Goal: Task Accomplishment & Management: Use online tool/utility

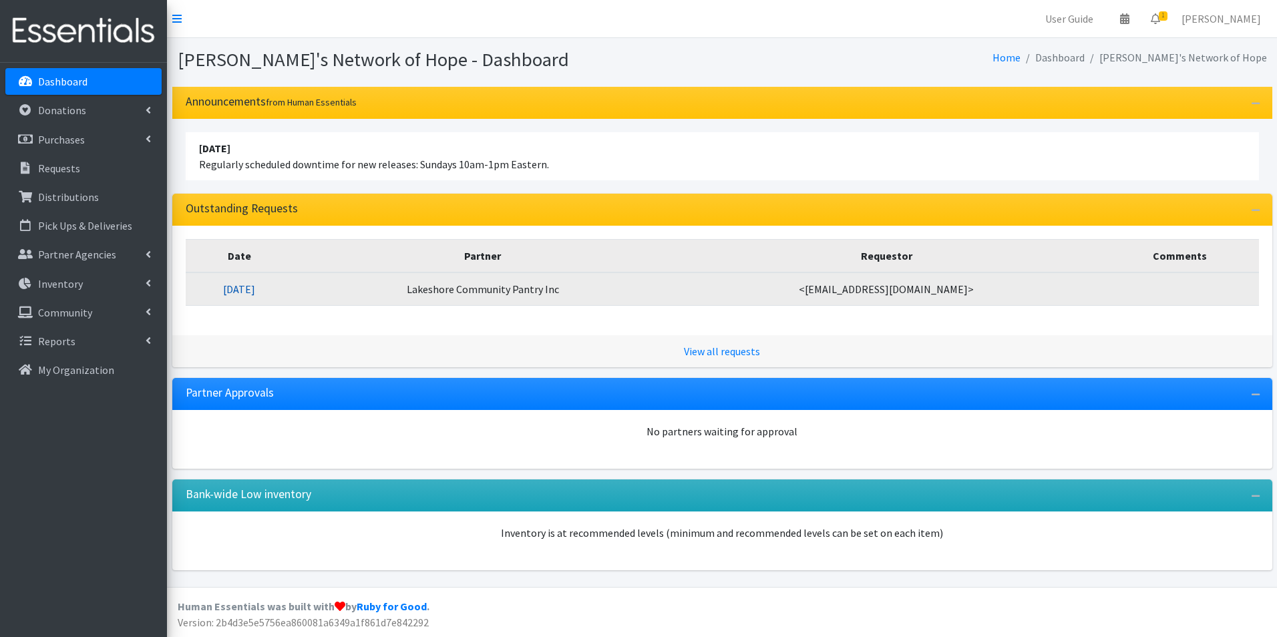
click at [255, 290] on link "[DATE]" at bounding box center [239, 288] width 32 height 13
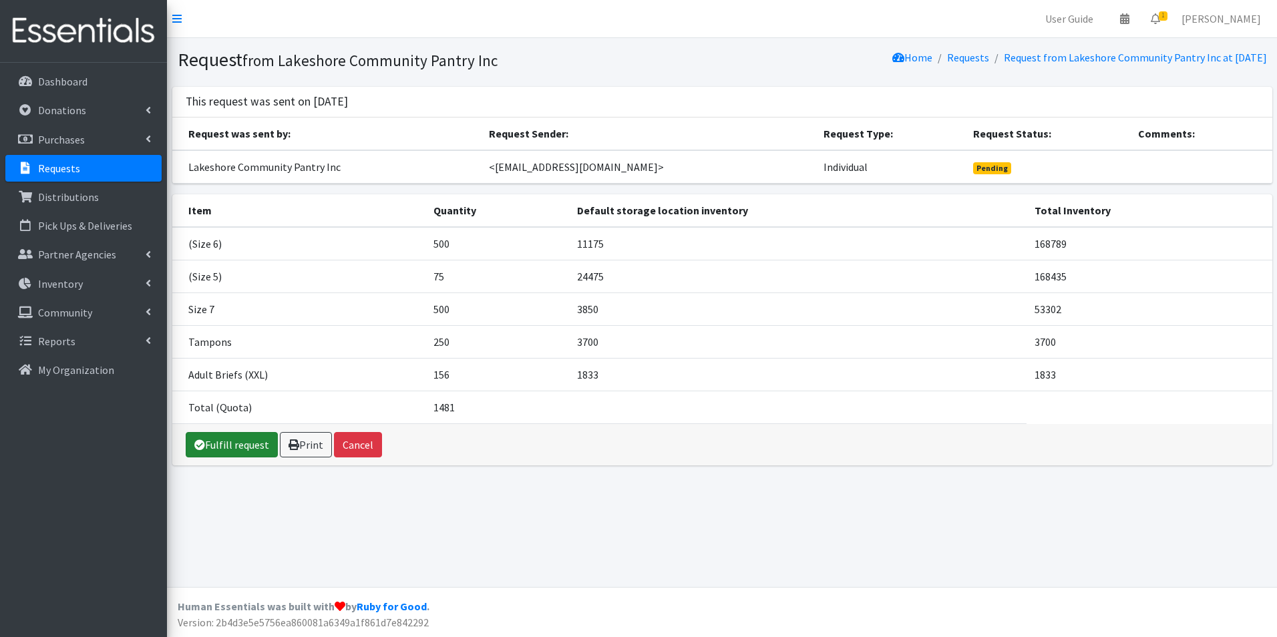
click at [242, 444] on link "Fulfill request" at bounding box center [232, 444] width 92 height 25
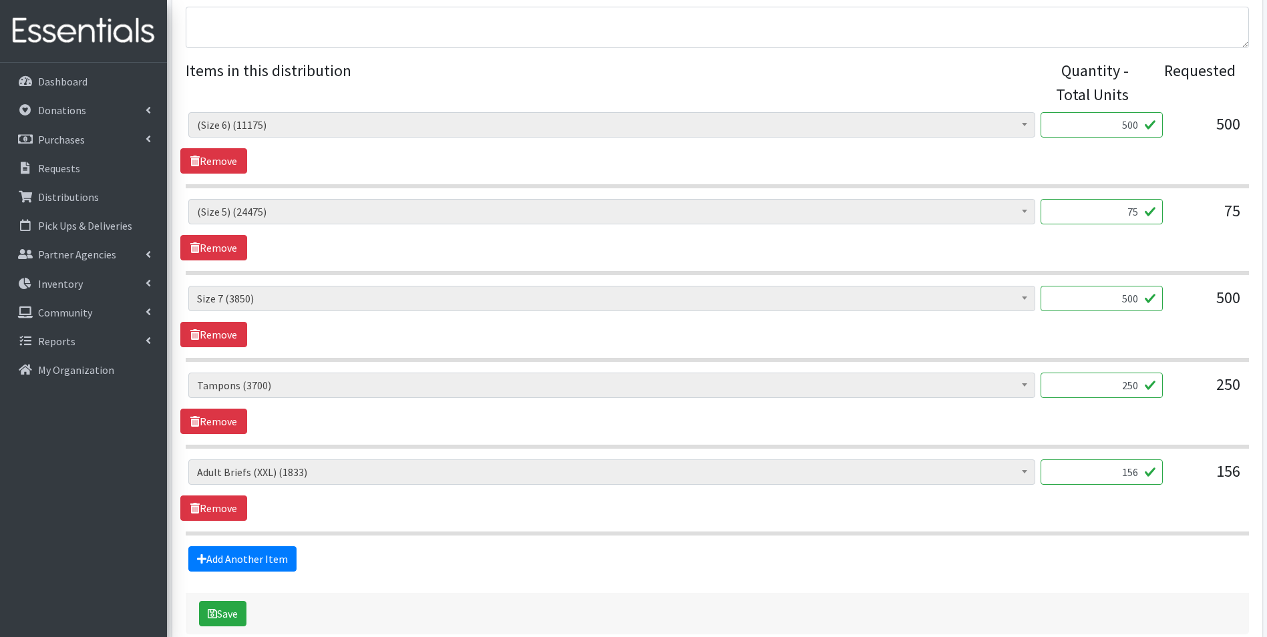
scroll to position [534, 0]
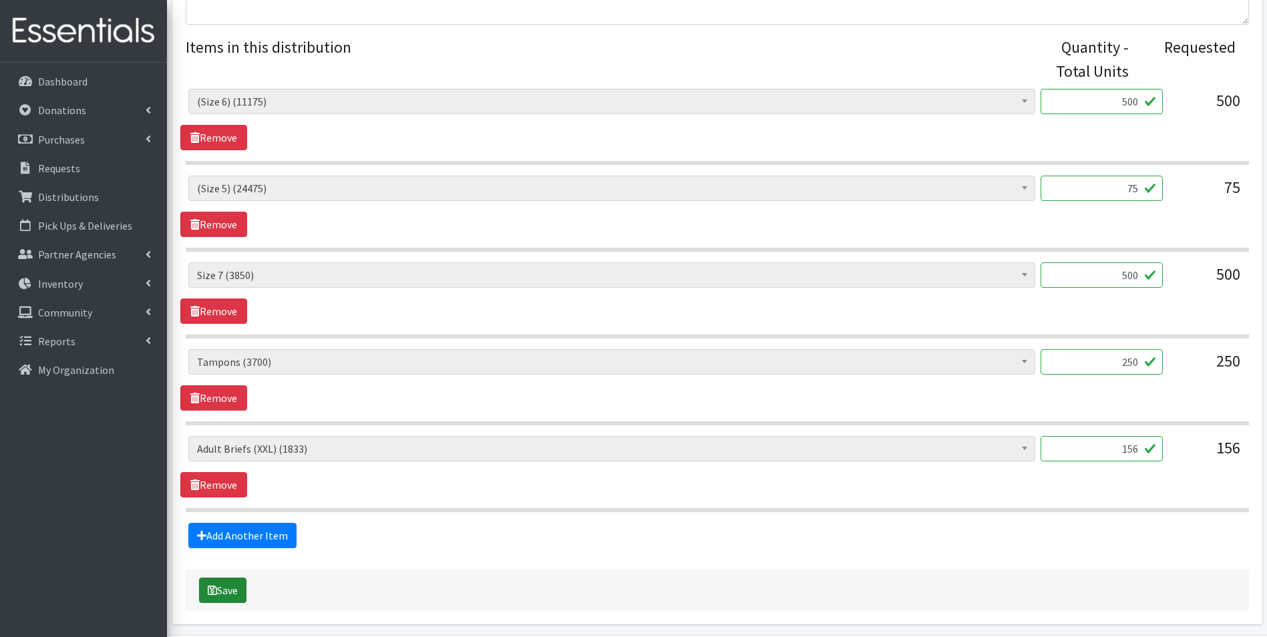
click at [229, 592] on button "Save" at bounding box center [222, 590] width 47 height 25
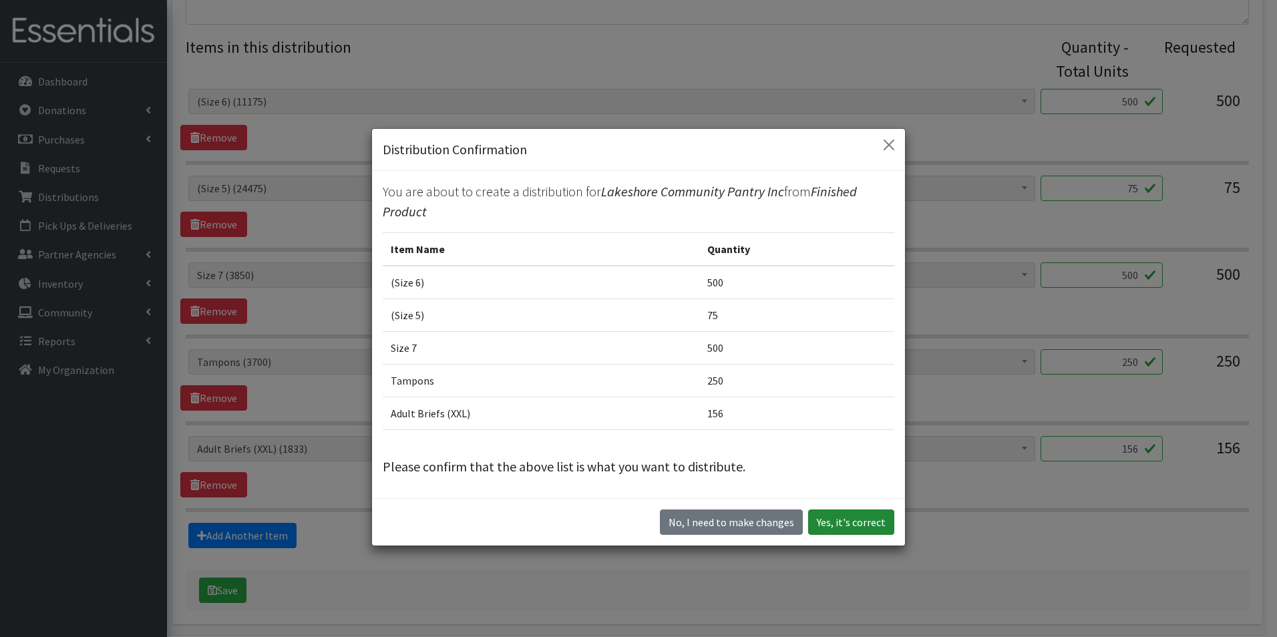
click at [845, 520] on button "Yes, it's correct" at bounding box center [851, 521] width 86 height 25
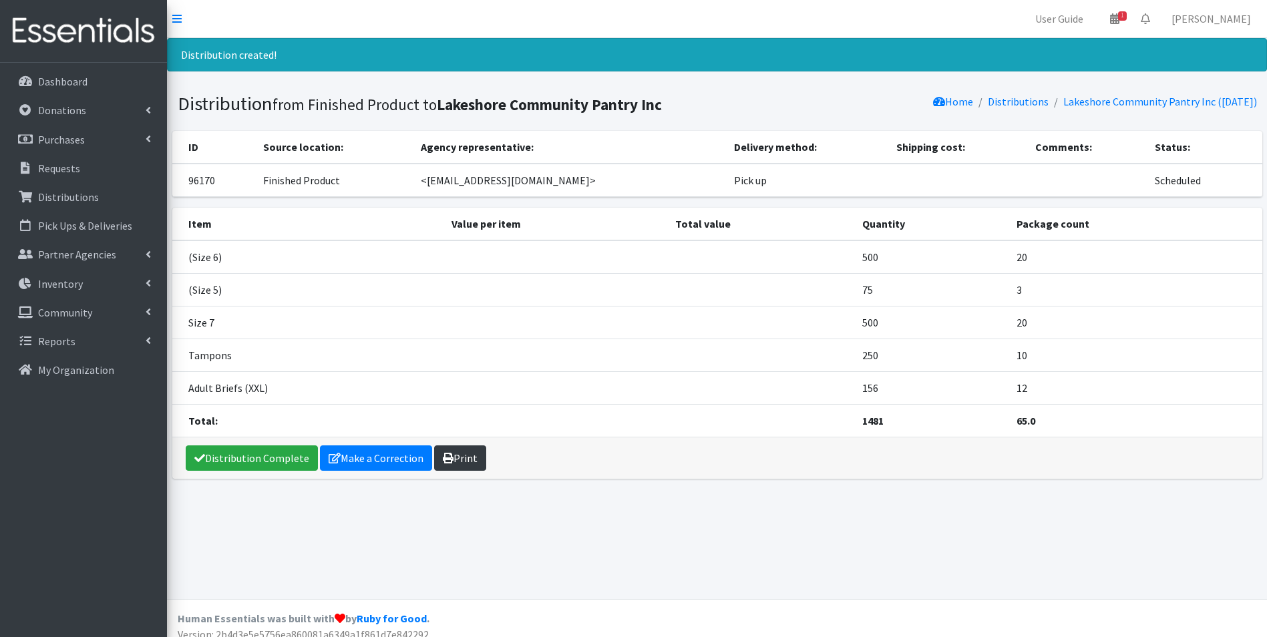
click at [463, 461] on link "Print" at bounding box center [460, 457] width 52 height 25
click at [70, 77] on p "Dashboard" at bounding box center [62, 81] width 49 height 13
